Goal: Task Accomplishment & Management: Use online tool/utility

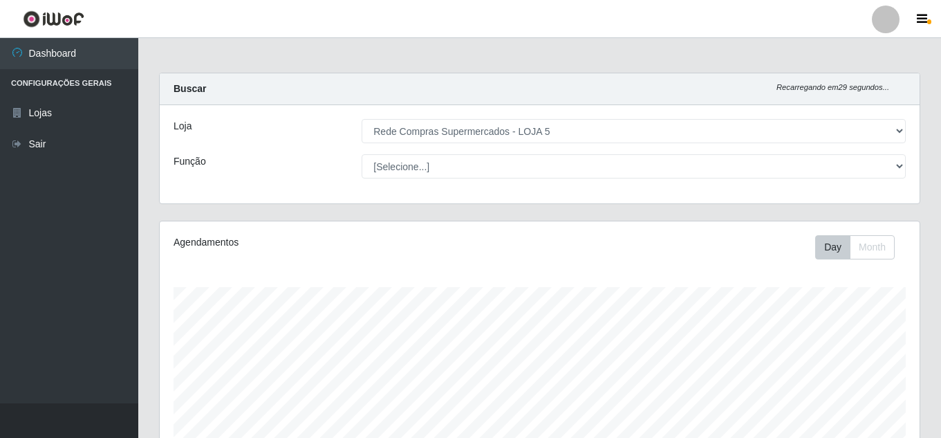
select select "397"
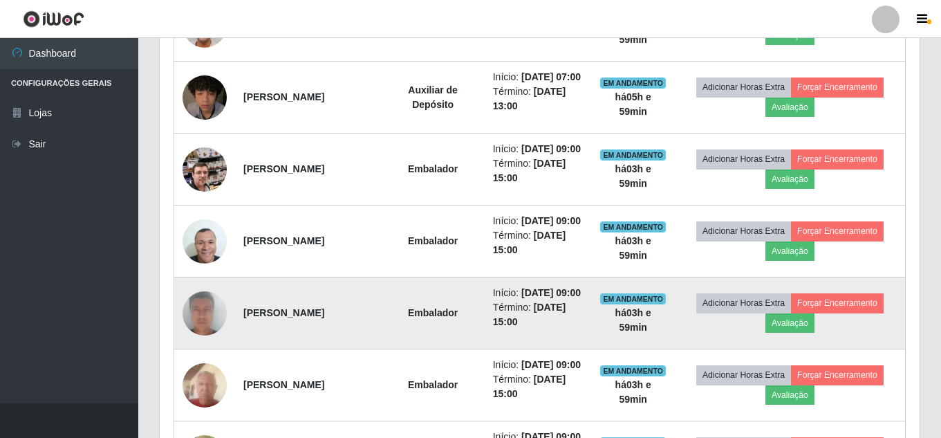
scroll to position [691, 0]
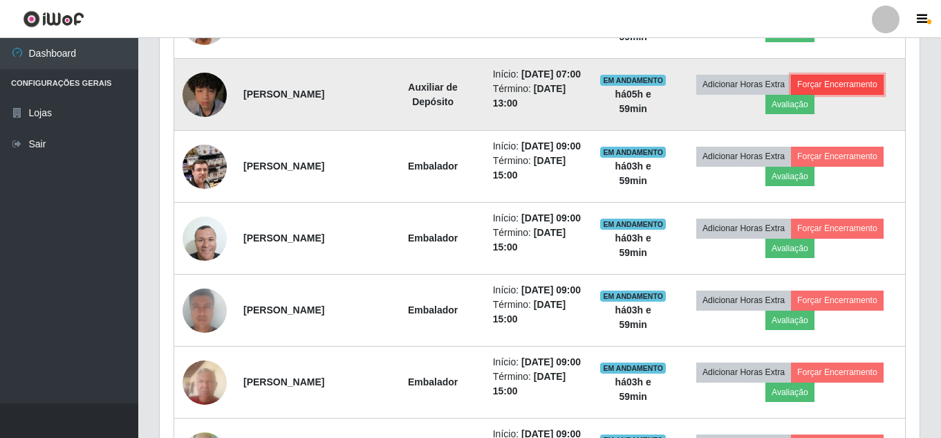
click at [824, 94] on button "Forçar Encerramento" at bounding box center [837, 84] width 93 height 19
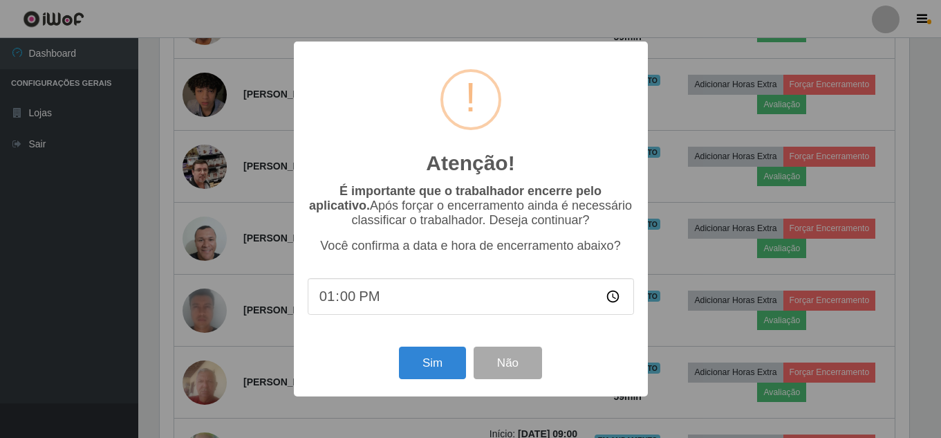
scroll to position [287, 753]
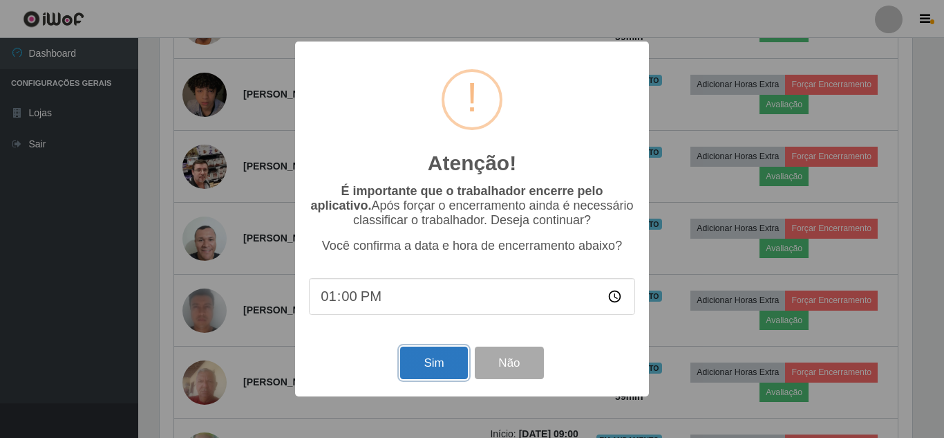
click at [446, 362] on button "Sim" at bounding box center [433, 362] width 67 height 32
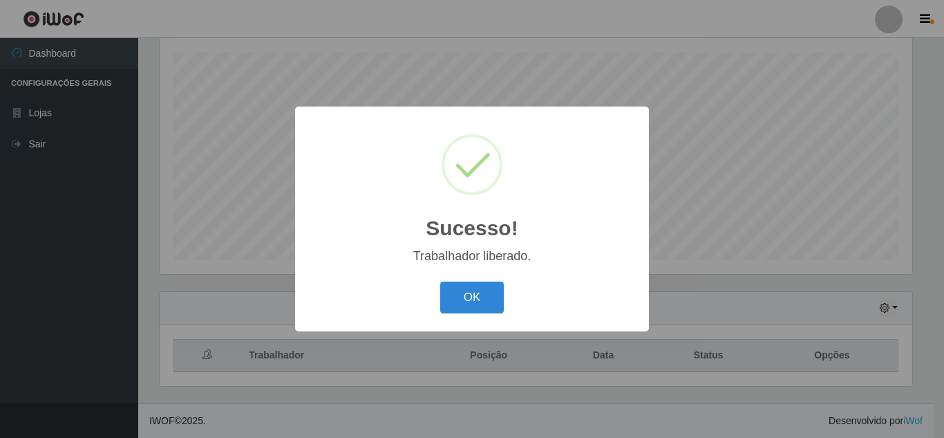
click at [478, 281] on div "OK Cancel" at bounding box center [472, 296] width 326 height 39
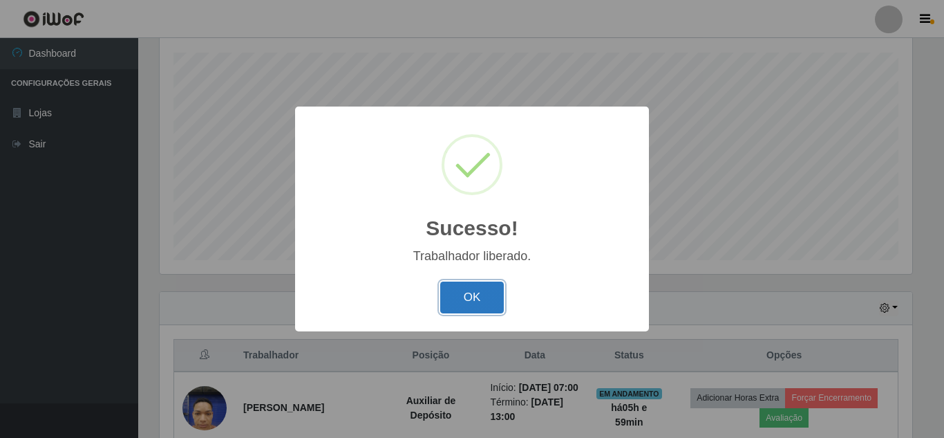
click at [475, 287] on button "OK" at bounding box center [472, 297] width 64 height 32
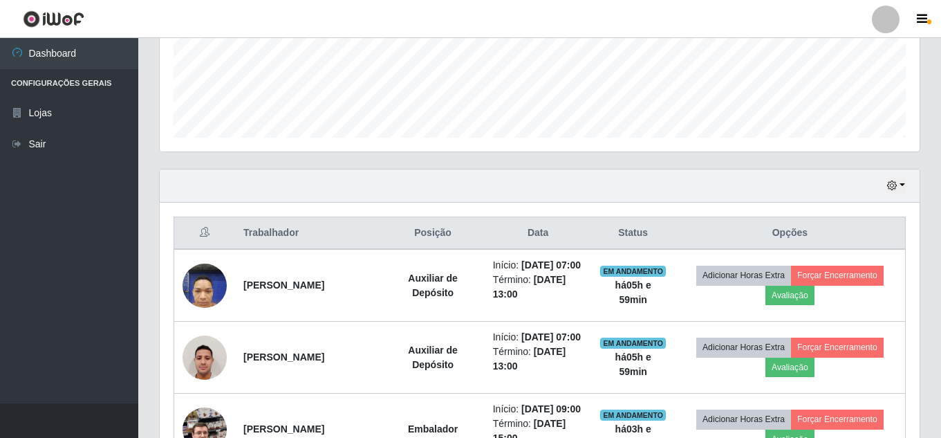
scroll to position [442, 0]
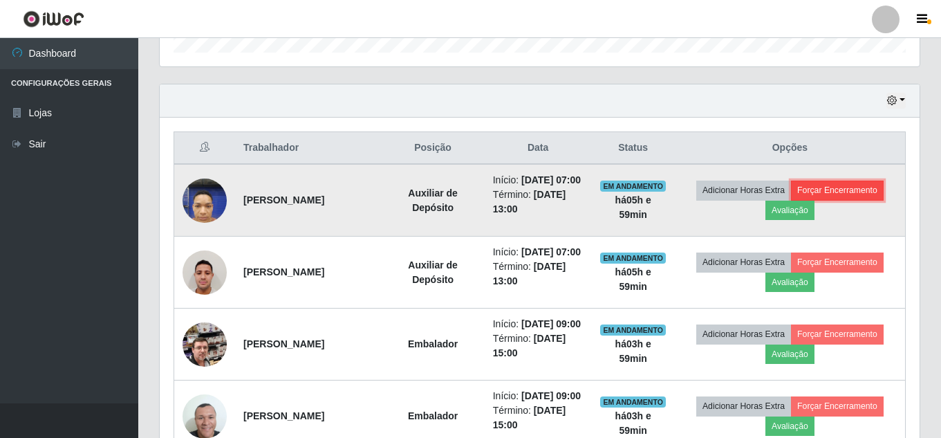
click at [836, 198] on button "Forçar Encerramento" at bounding box center [837, 189] width 93 height 19
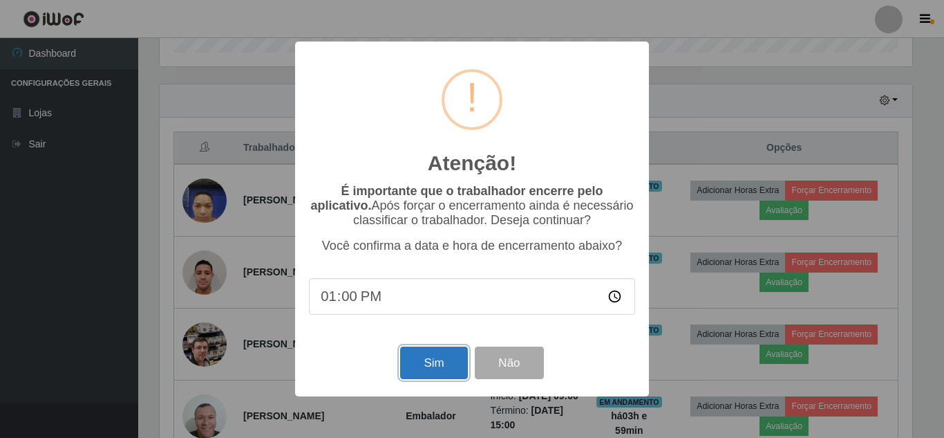
click at [430, 360] on button "Sim" at bounding box center [433, 362] width 67 height 32
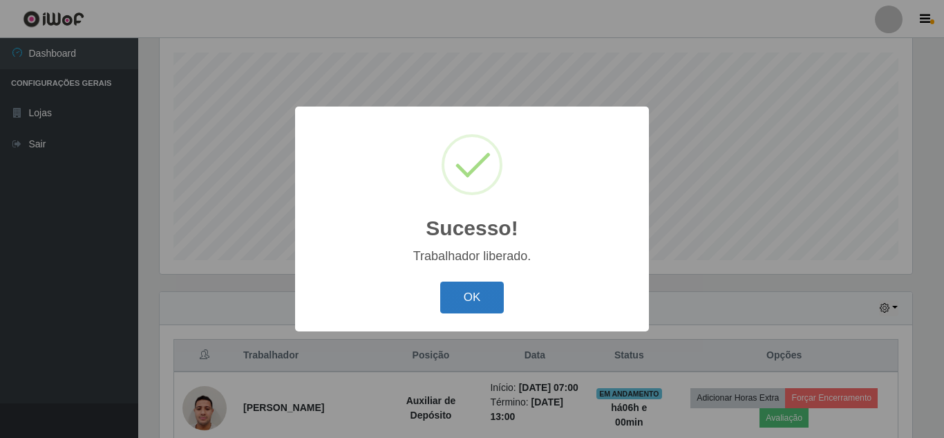
click at [465, 301] on button "OK" at bounding box center [472, 297] width 64 height 32
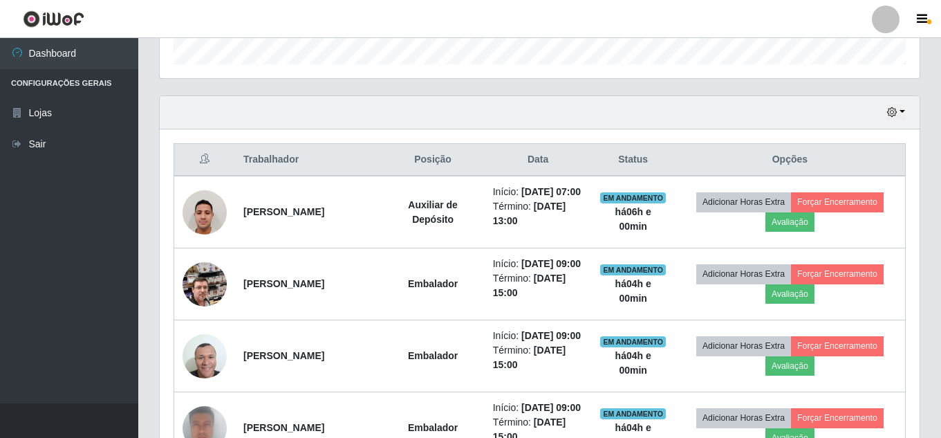
scroll to position [442, 0]
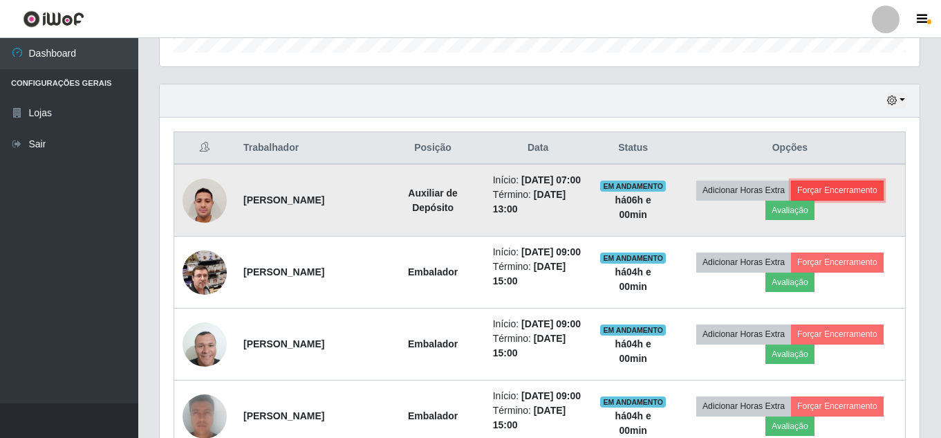
click at [845, 193] on button "Forçar Encerramento" at bounding box center [837, 189] width 93 height 19
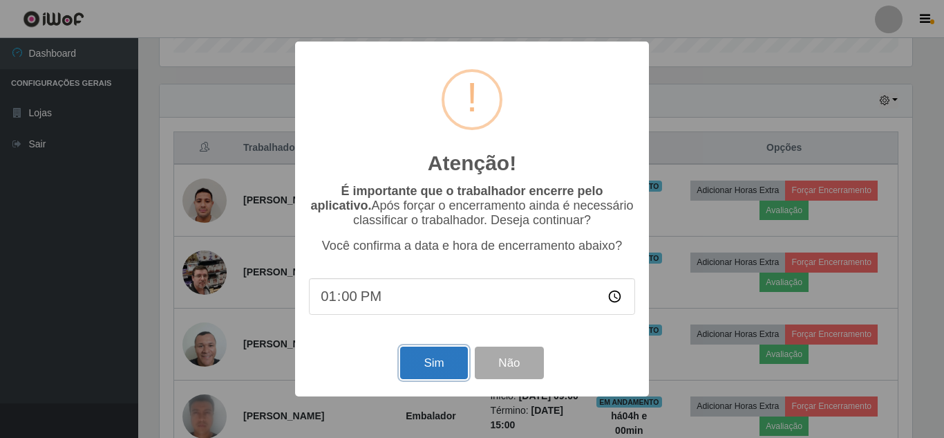
click at [421, 368] on button "Sim" at bounding box center [433, 362] width 67 height 32
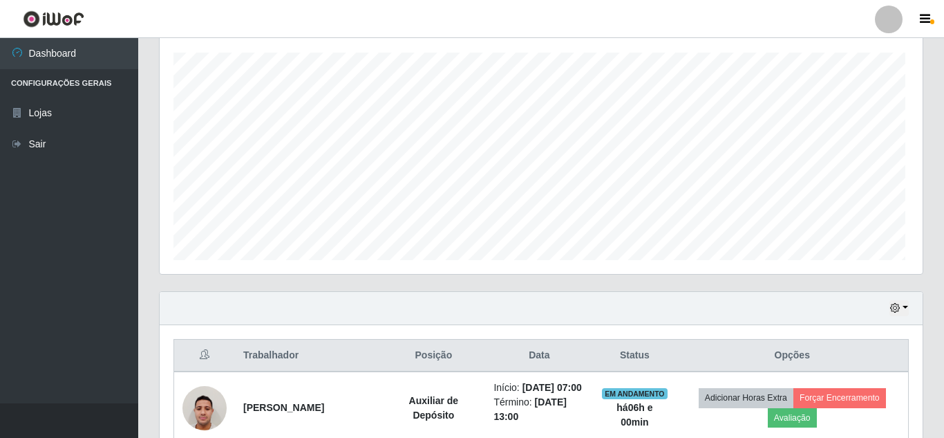
scroll to position [0, 0]
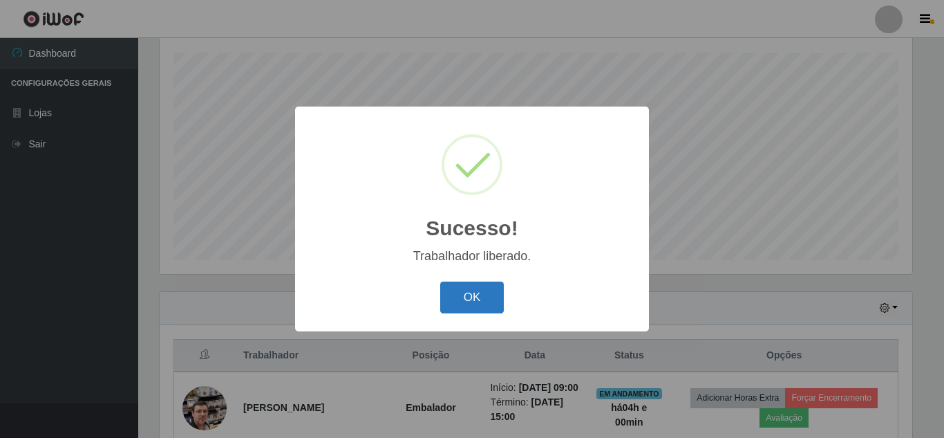
click at [469, 290] on button "OK" at bounding box center [472, 297] width 64 height 32
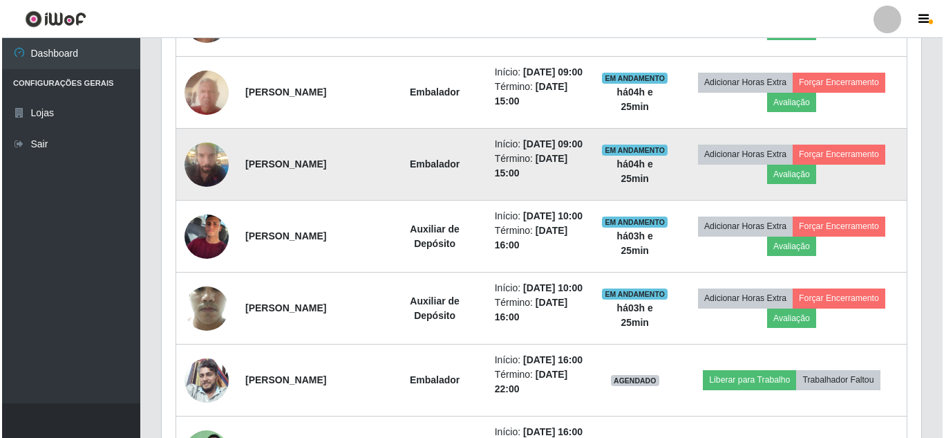
scroll to position [856, 0]
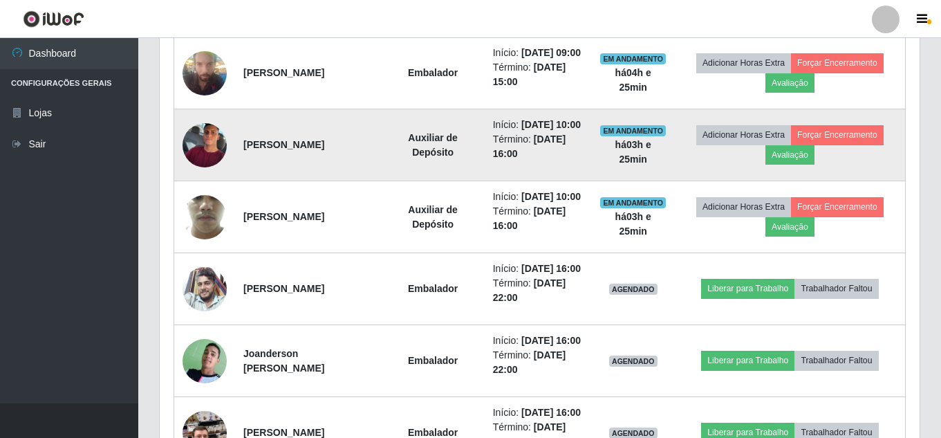
click at [207, 170] on img at bounding box center [204, 145] width 44 height 50
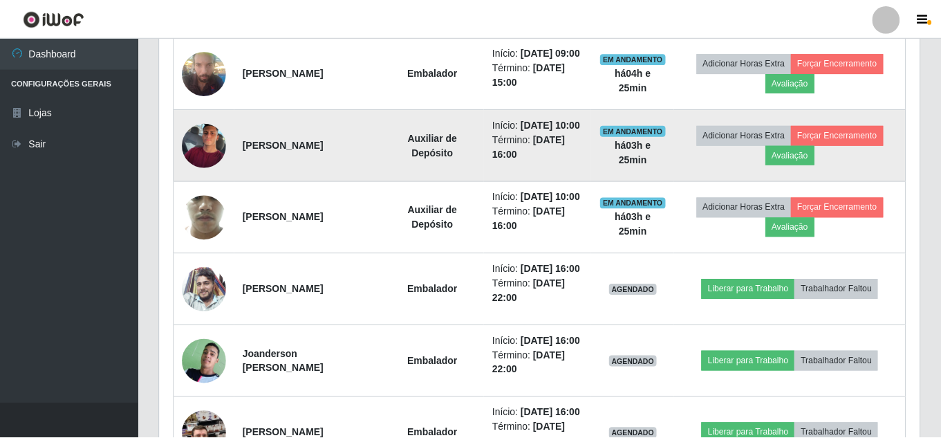
scroll to position [287, 753]
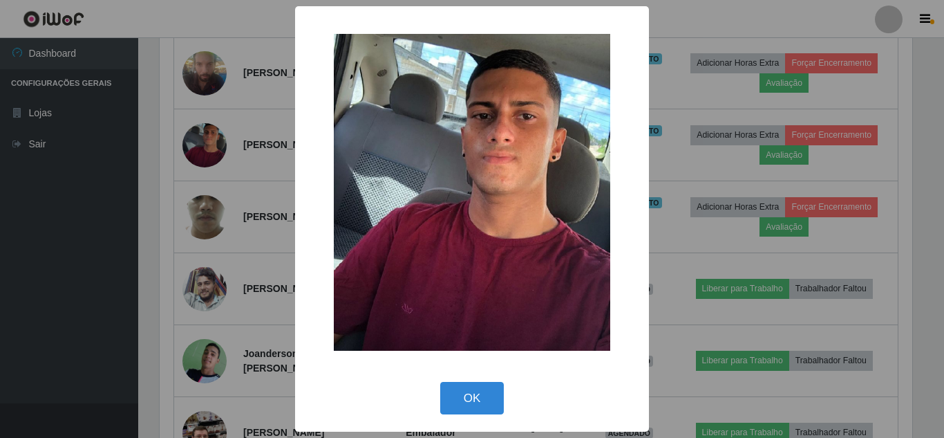
click at [169, 209] on div "× OK Cancel" at bounding box center [472, 219] width 944 height 438
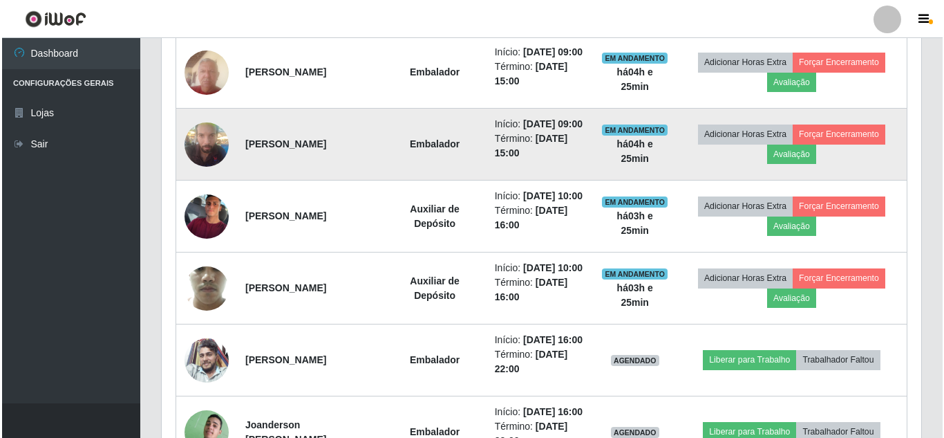
scroll to position [787, 0]
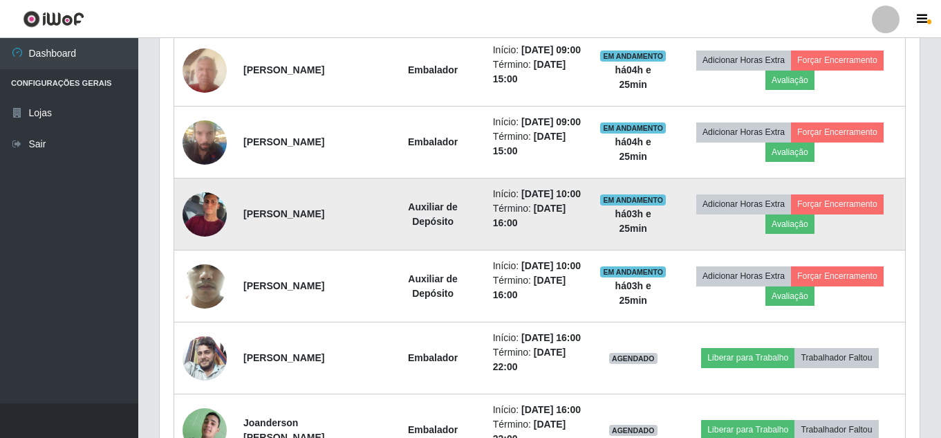
click at [207, 239] on img at bounding box center [204, 214] width 44 height 50
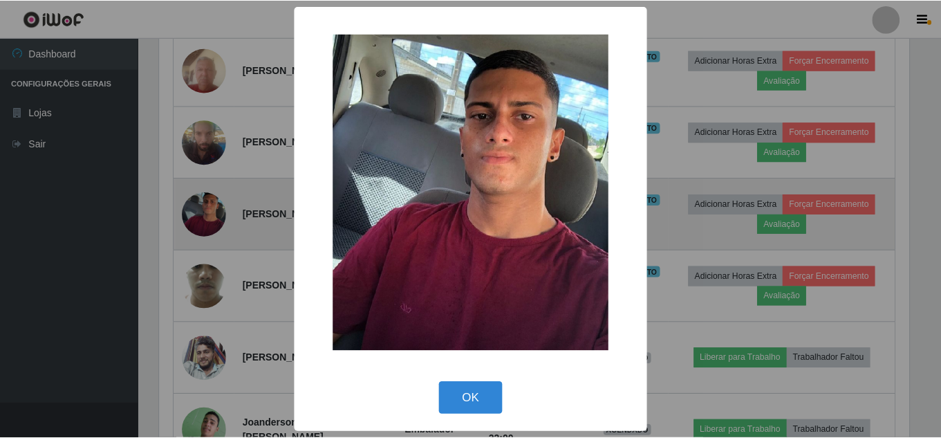
scroll to position [287, 753]
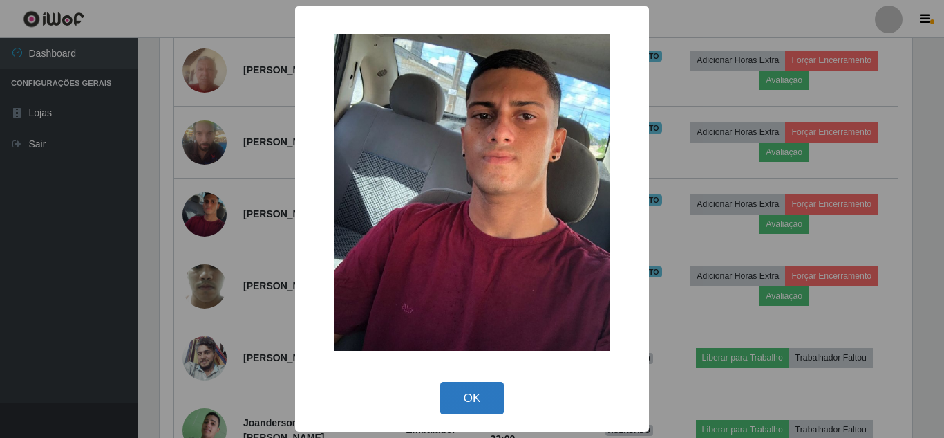
click at [481, 404] on button "OK" at bounding box center [472, 398] width 64 height 32
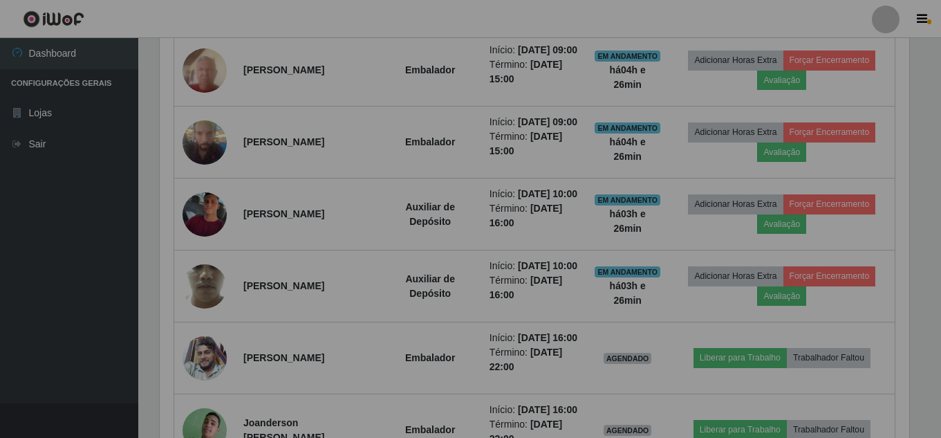
scroll to position [287, 760]
